Goal: Find specific page/section: Find specific page/section

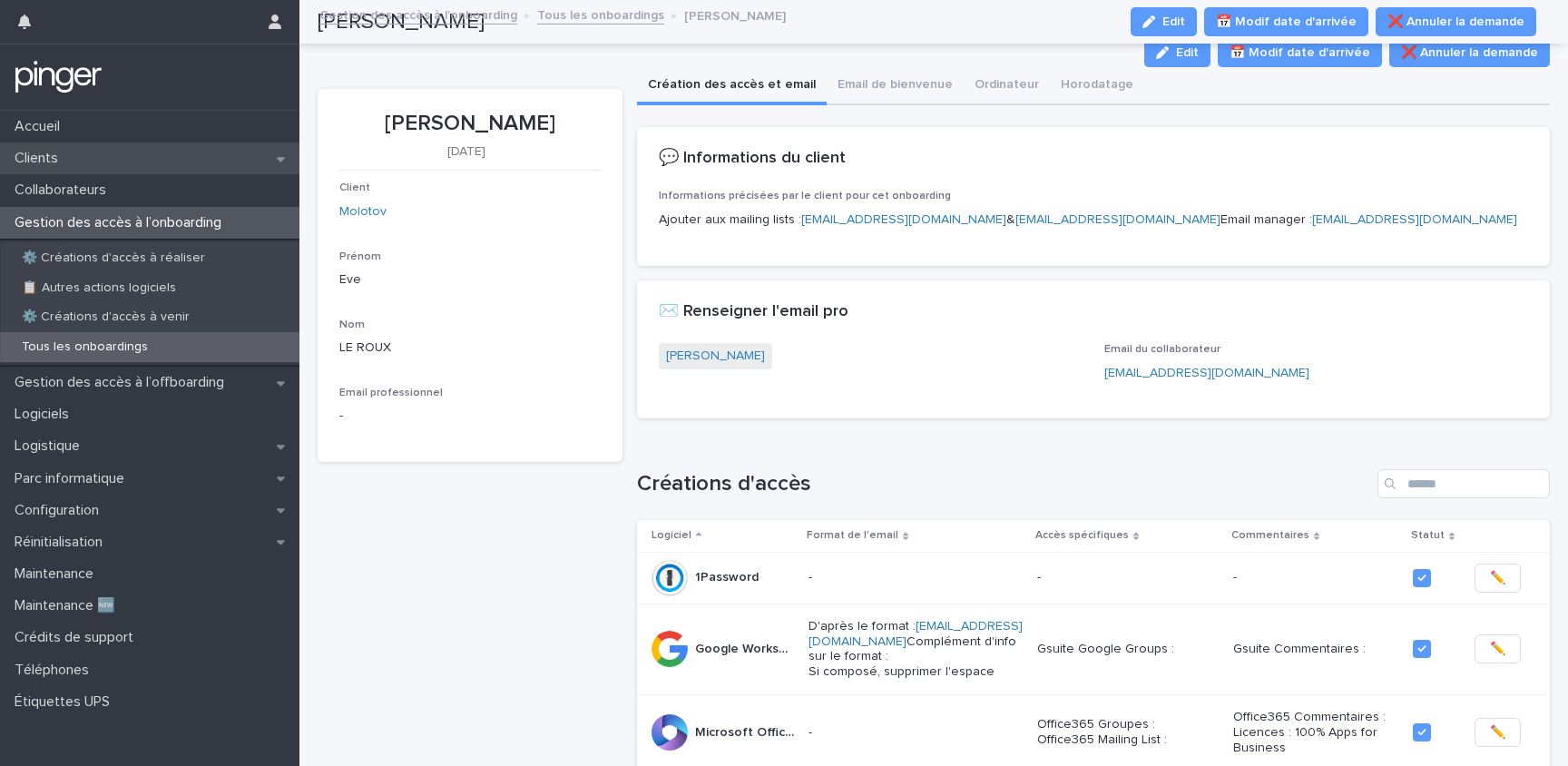
scroll to position [154, 0]
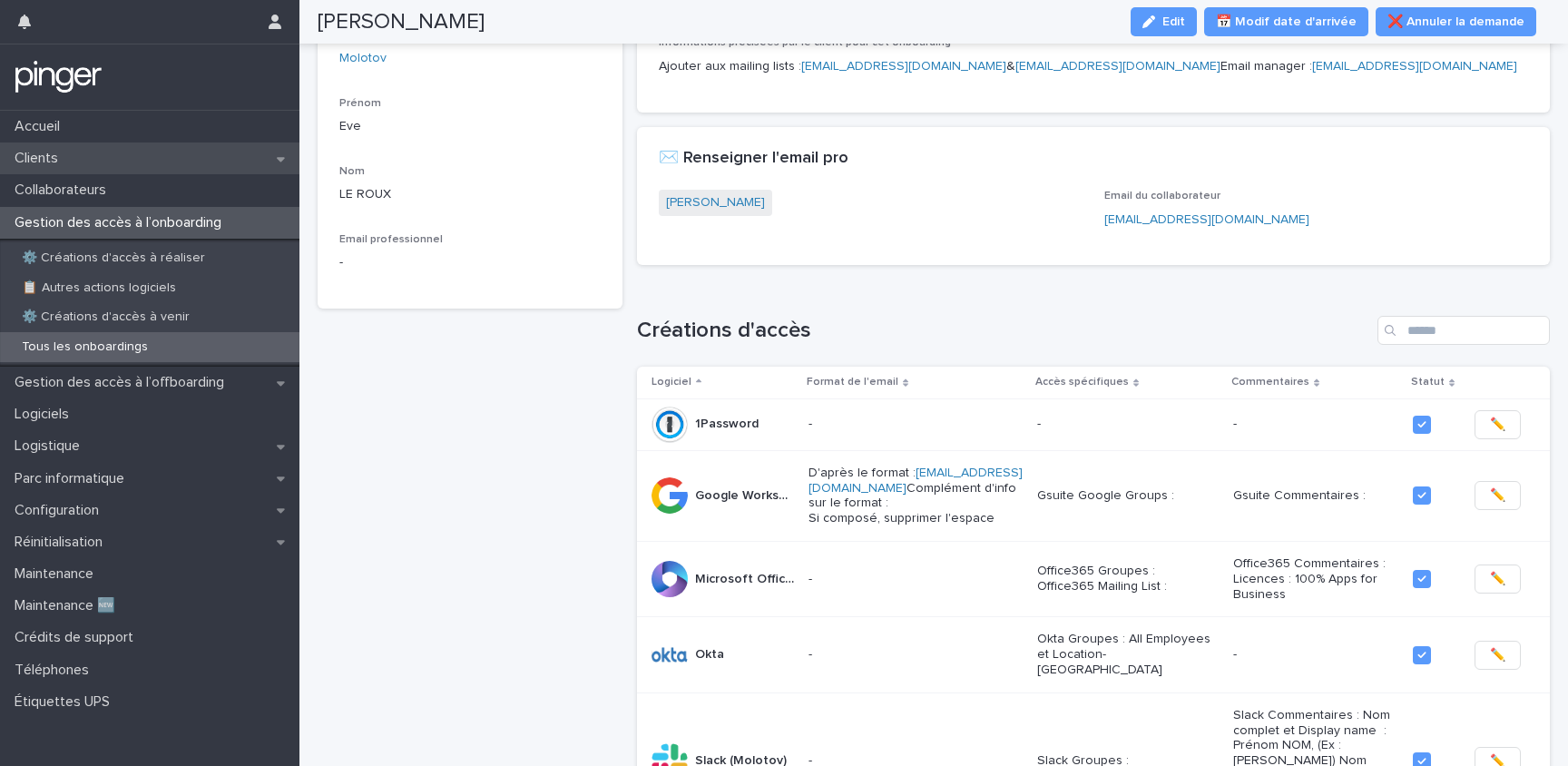
click at [143, 154] on div "Clients" at bounding box center [150, 158] width 300 height 32
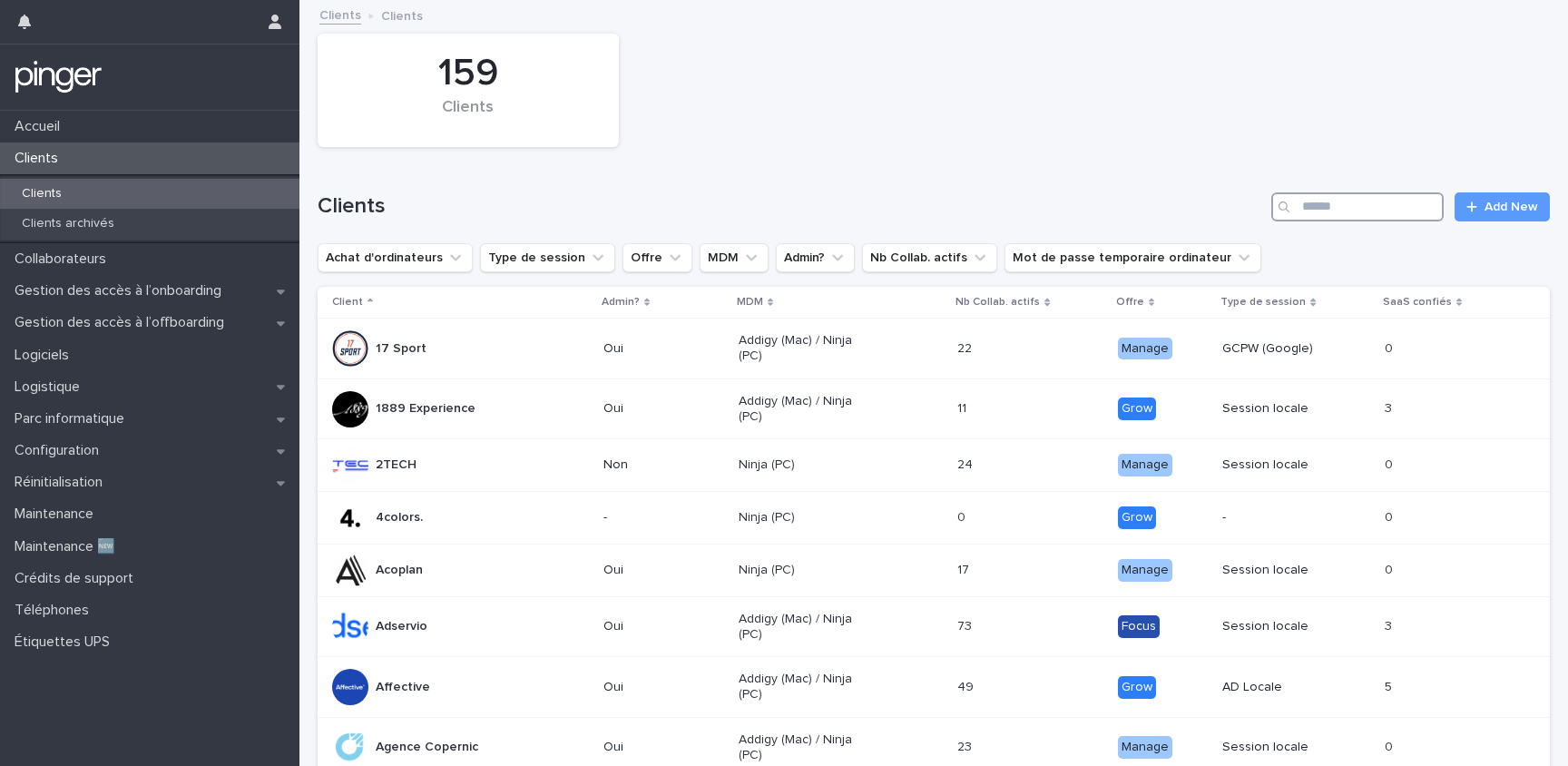
click at [1378, 218] on input "Search" at bounding box center [1357, 207] width 173 height 29
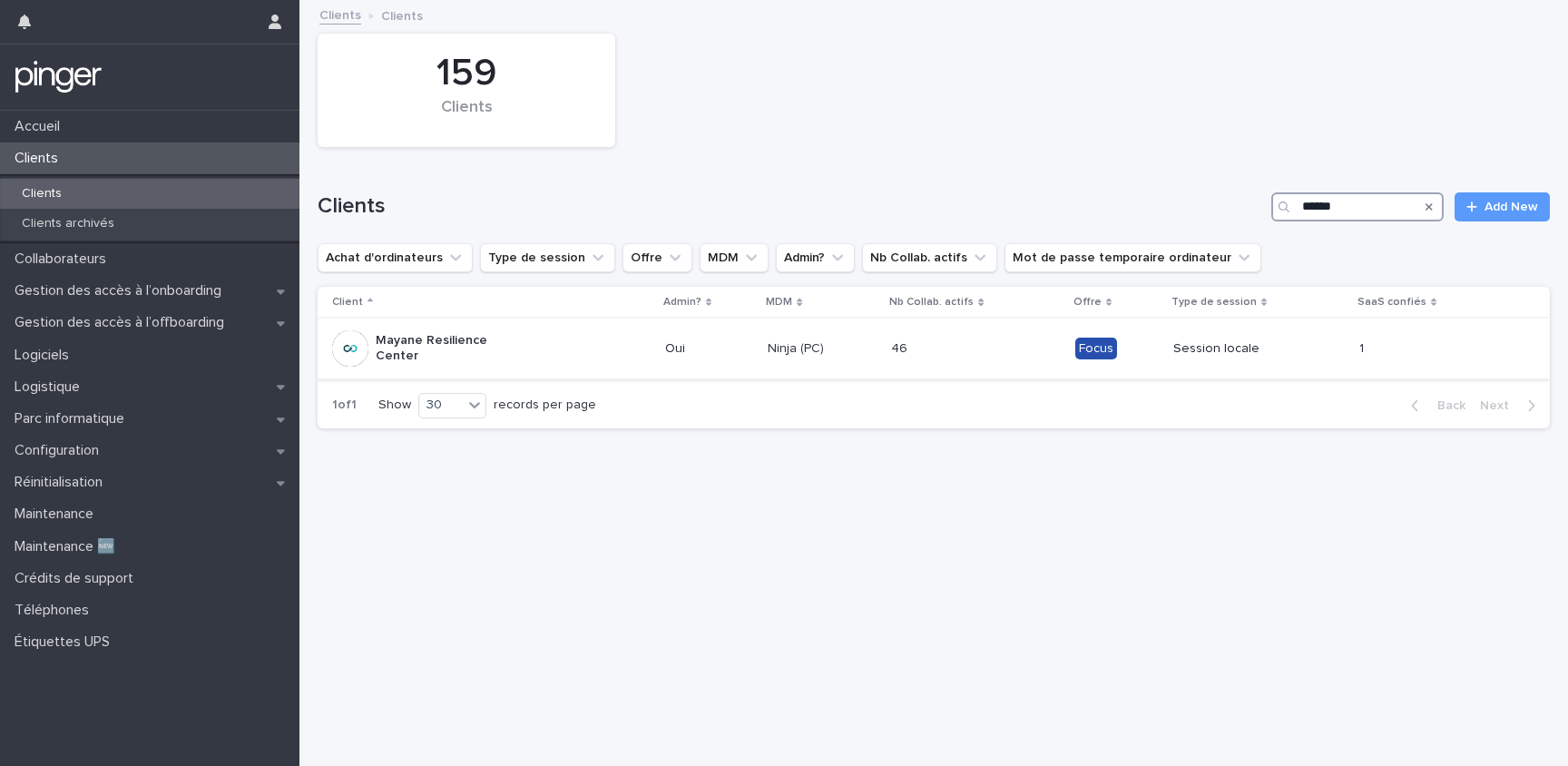
type input "******"
click at [999, 349] on div "46 46" at bounding box center [976, 349] width 170 height 30
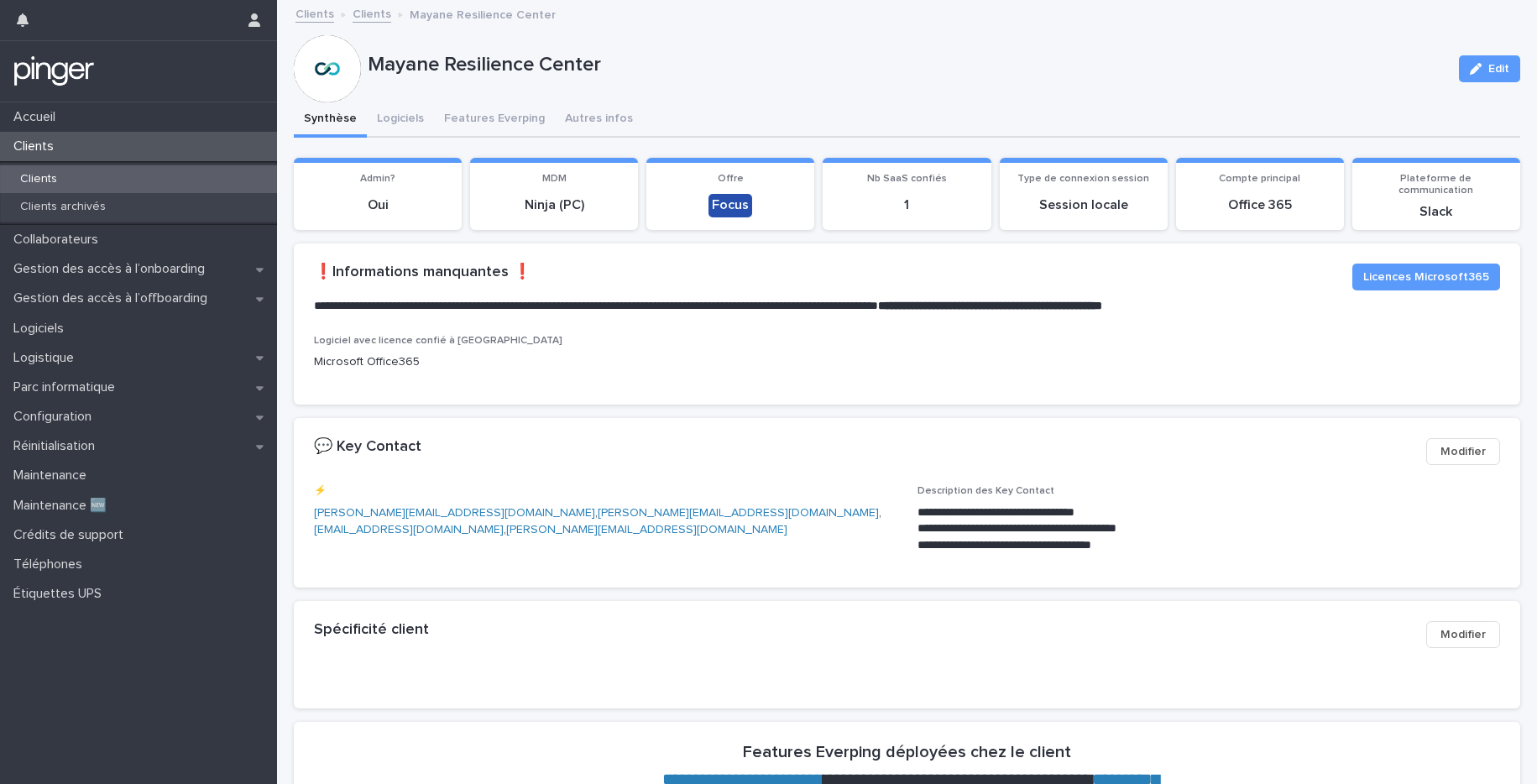
click at [141, 174] on div "Clients" at bounding box center [139, 180] width 277 height 28
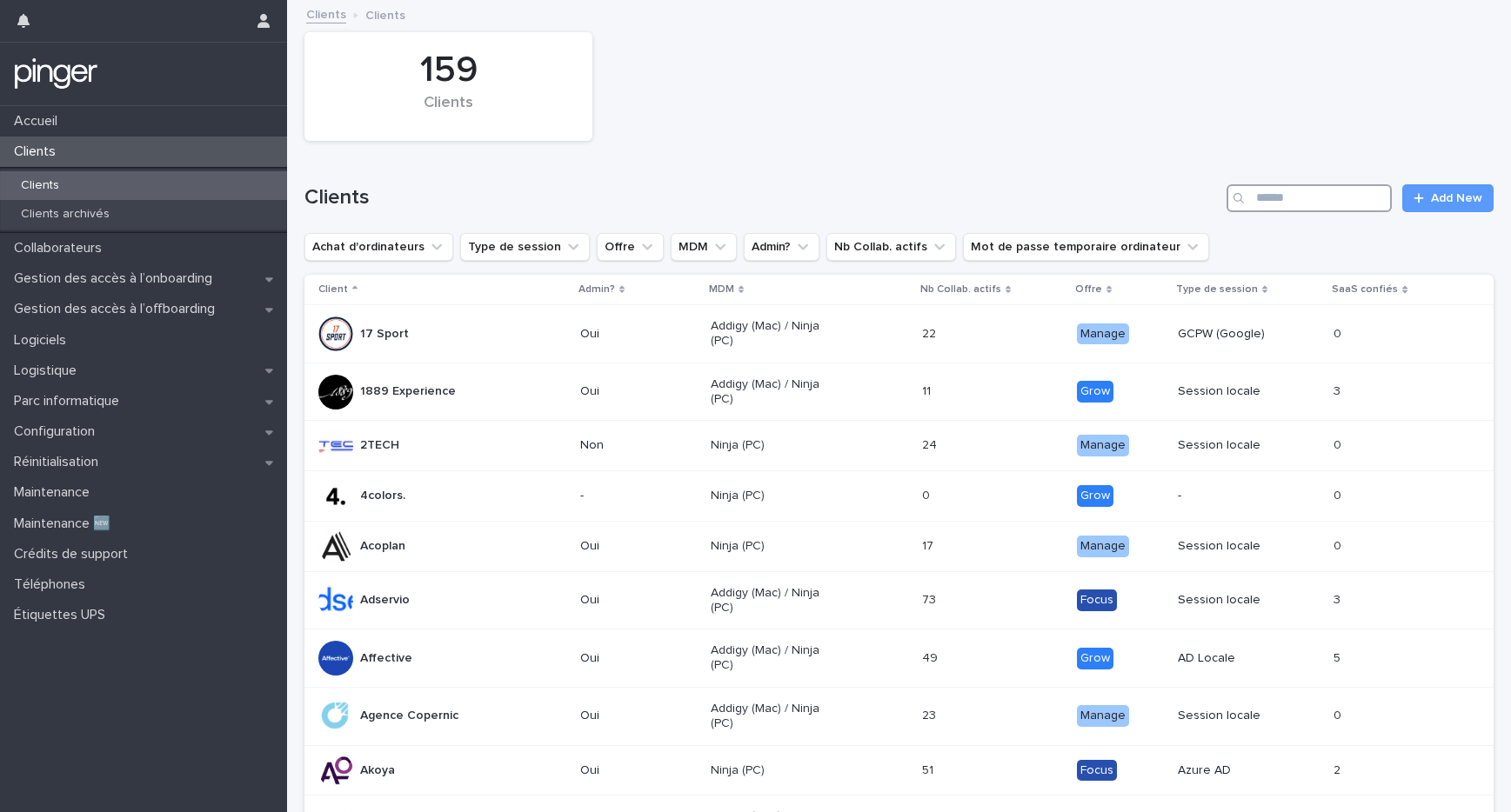
click at [1275, 207] on input "Search" at bounding box center [1309, 198] width 165 height 28
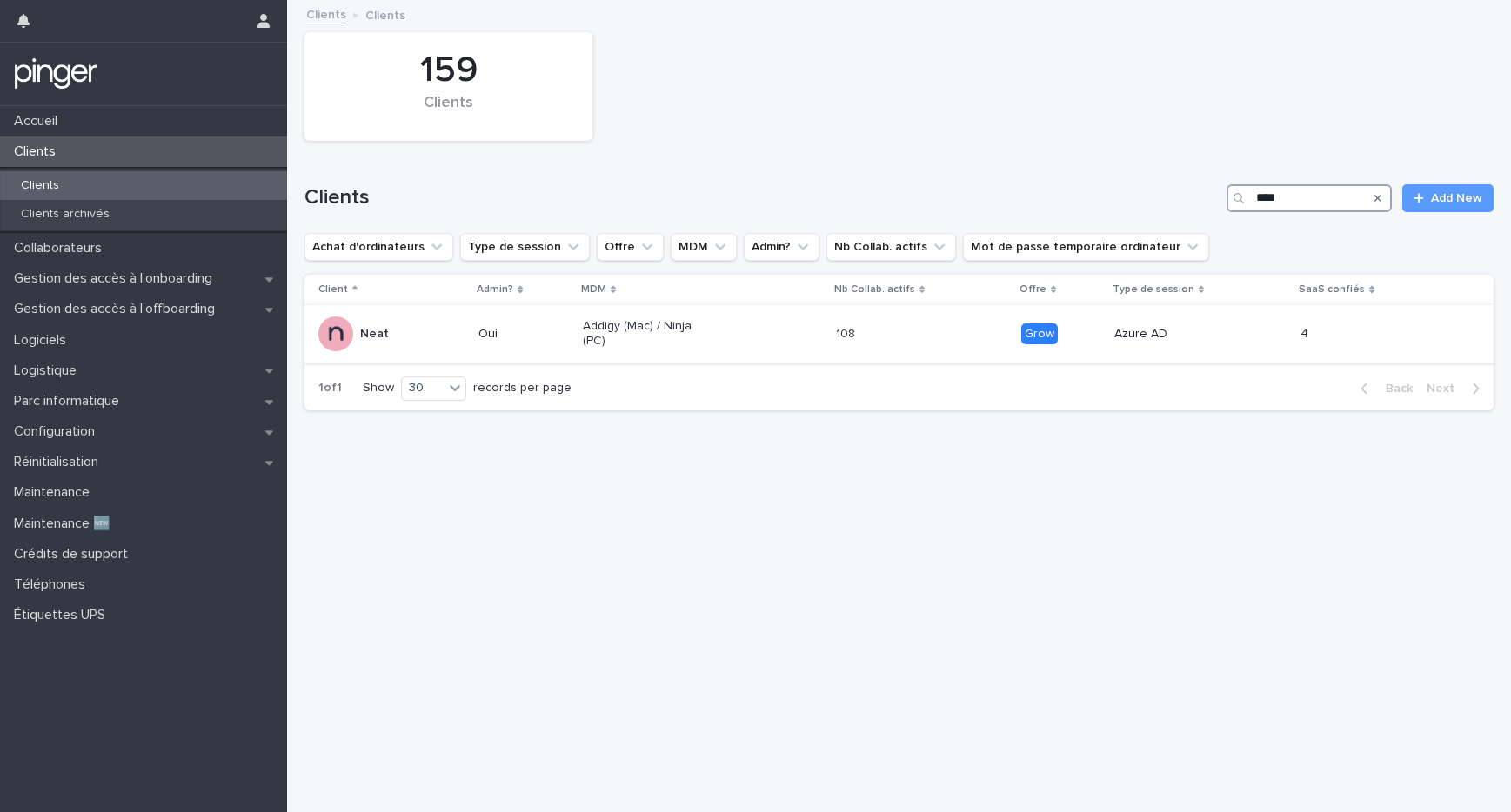
type input "****"
click at [596, 347] on p "Addigy (Mac) / Ninja (PC)" at bounding box center [645, 333] width 125 height 30
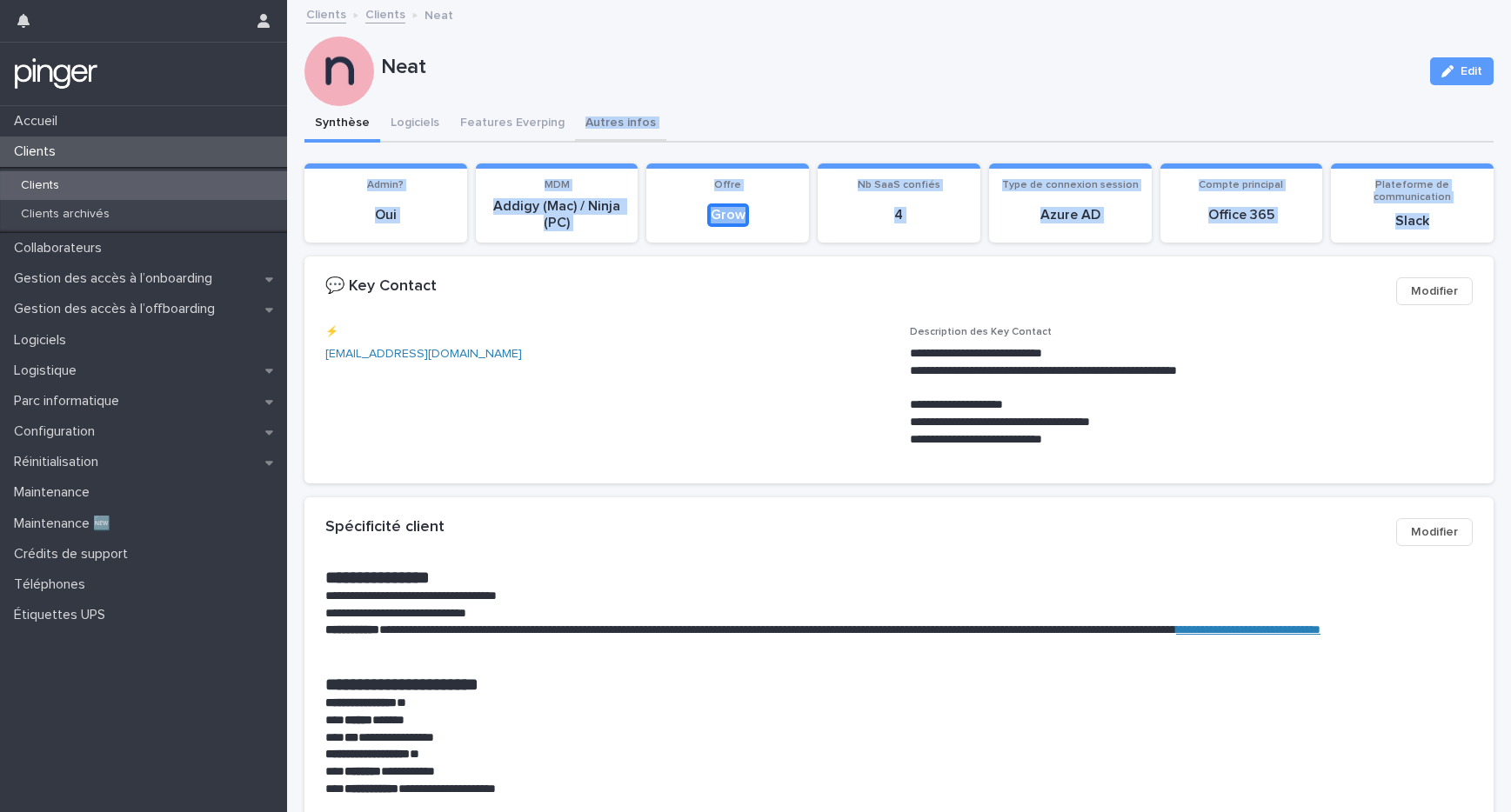
drag, startPoint x: 1382, startPoint y: 218, endPoint x: 568, endPoint y: 118, distance: 820.1
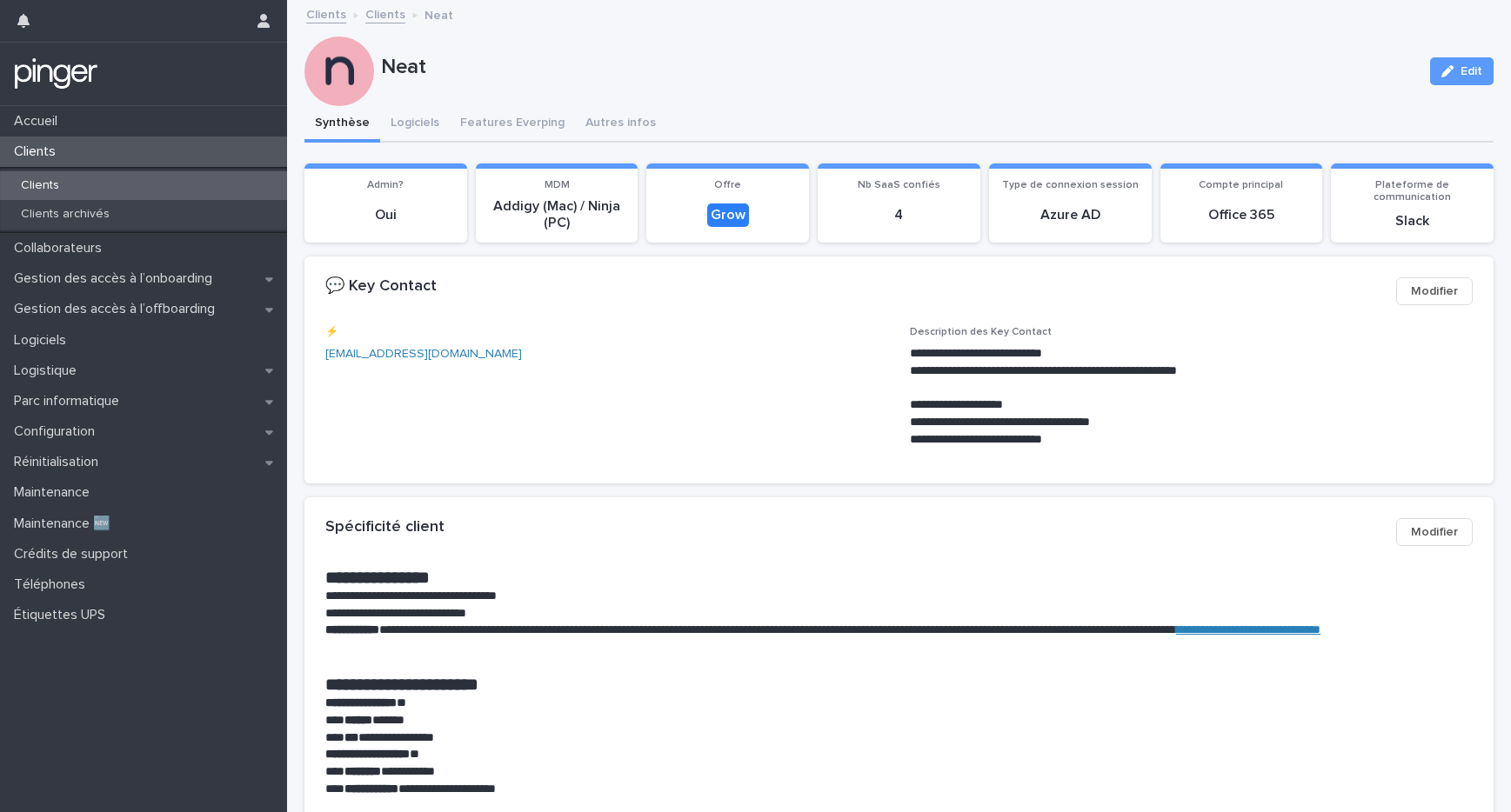
drag, startPoint x: 546, startPoint y: 58, endPoint x: 567, endPoint y: 5, distance: 57.0
click at [546, 57] on p "Neat" at bounding box center [898, 68] width 1035 height 25
